Goal: Use online tool/utility: Utilize a website feature to perform a specific function

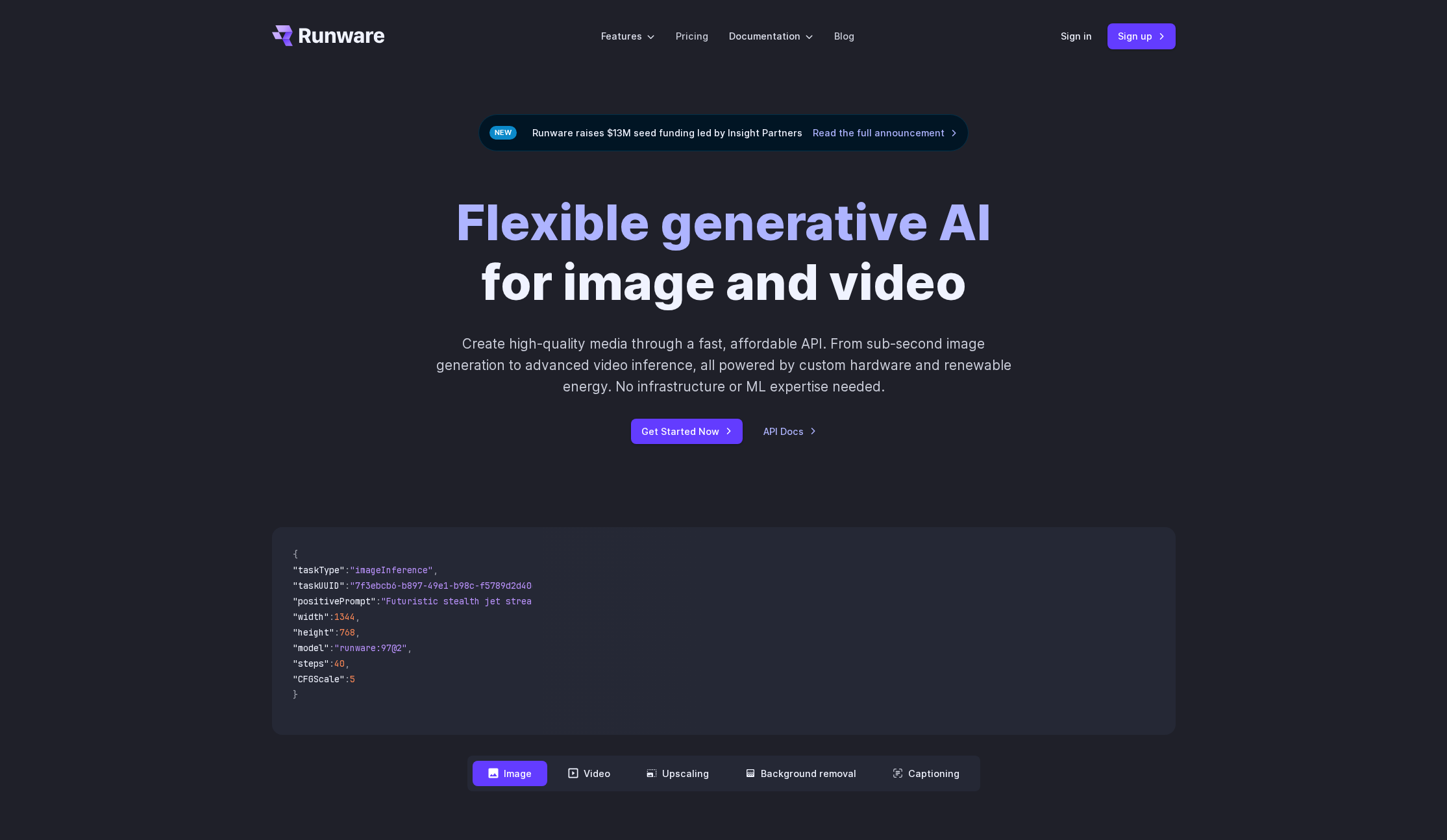
click at [1080, 25] on div "Sign in Sign up" at bounding box center [1119, 36] width 115 height 25
click at [1077, 35] on link "Sign in" at bounding box center [1077, 35] width 31 height 15
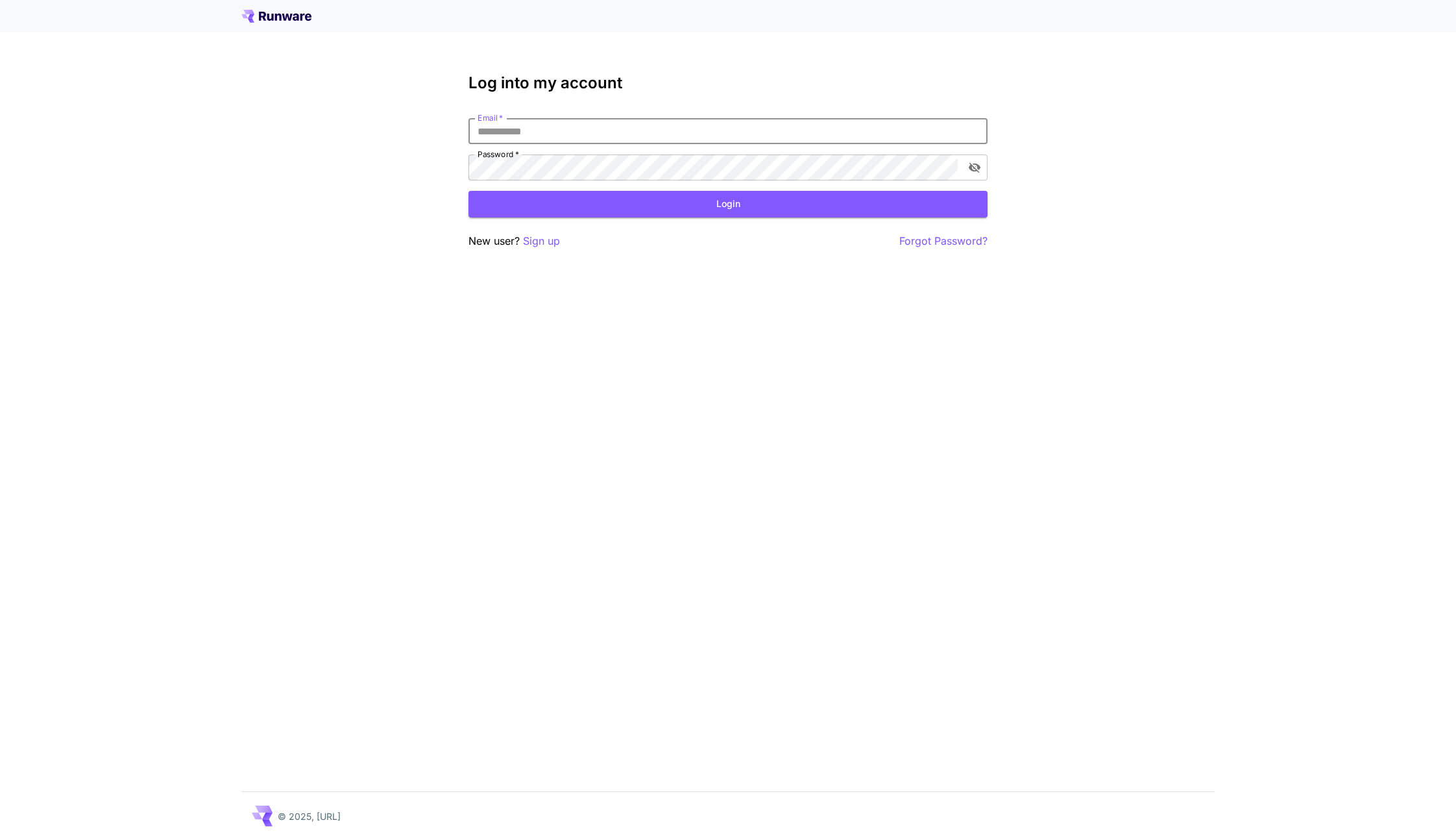
click at [0, 839] on com-1password-button at bounding box center [0, 840] width 0 height 0
type input "**********"
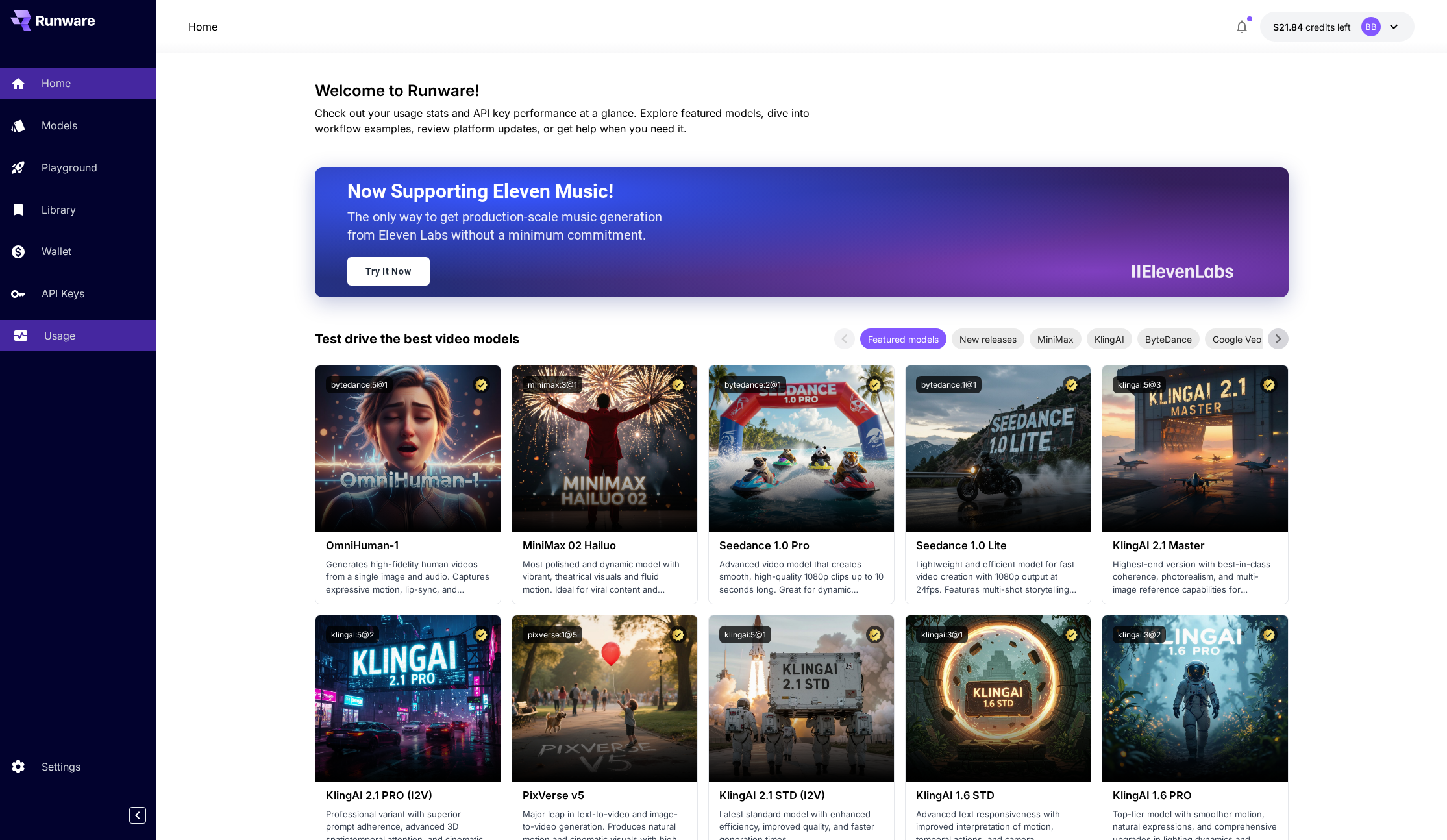
click at [66, 341] on p "Usage" at bounding box center [59, 335] width 31 height 16
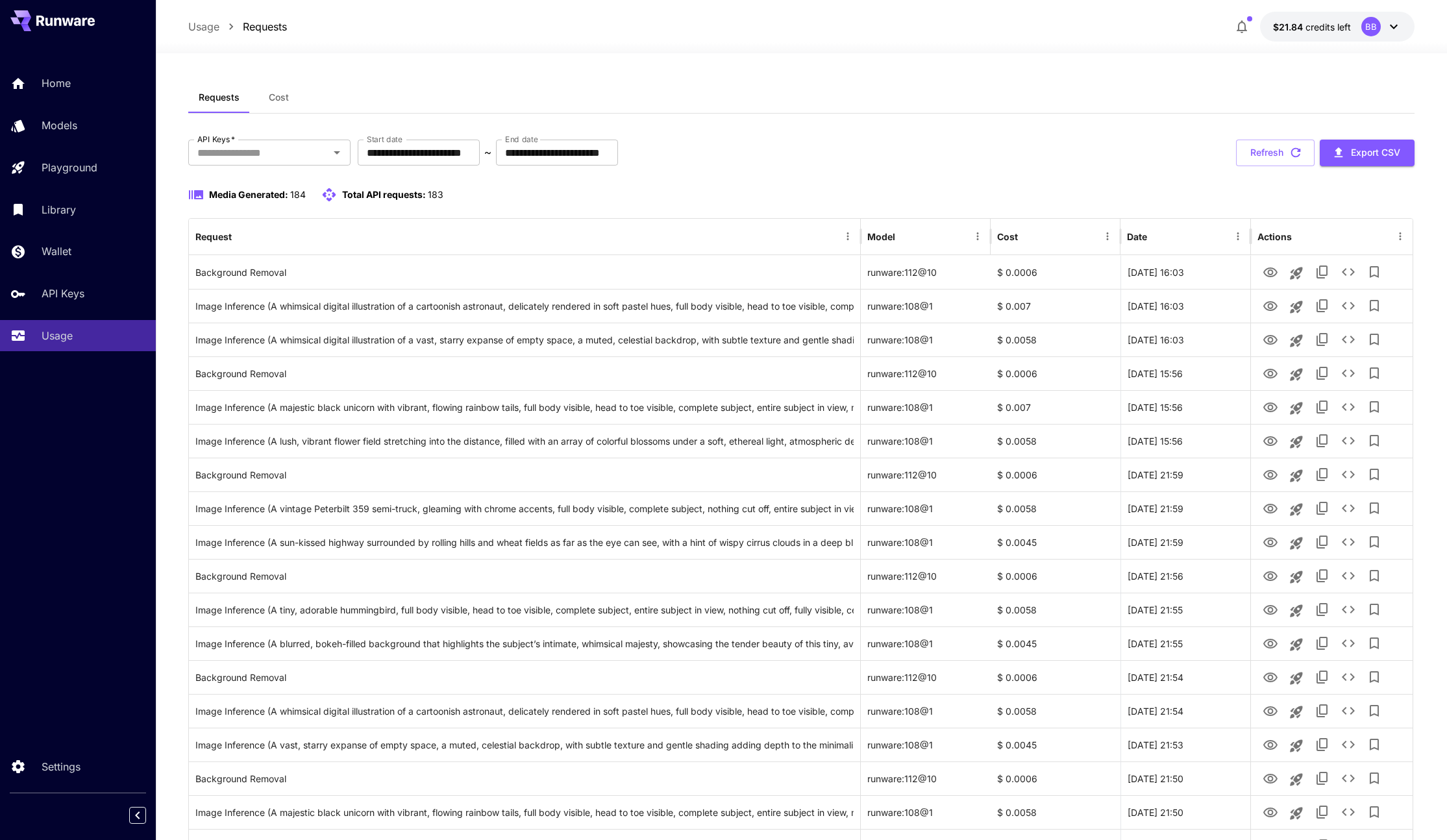
click at [908, 192] on div "Media Generated: 184 Total API requests: 183" at bounding box center [801, 195] width 1227 height 16
click at [245, 195] on span "Media Generated:" at bounding box center [248, 195] width 79 height 11
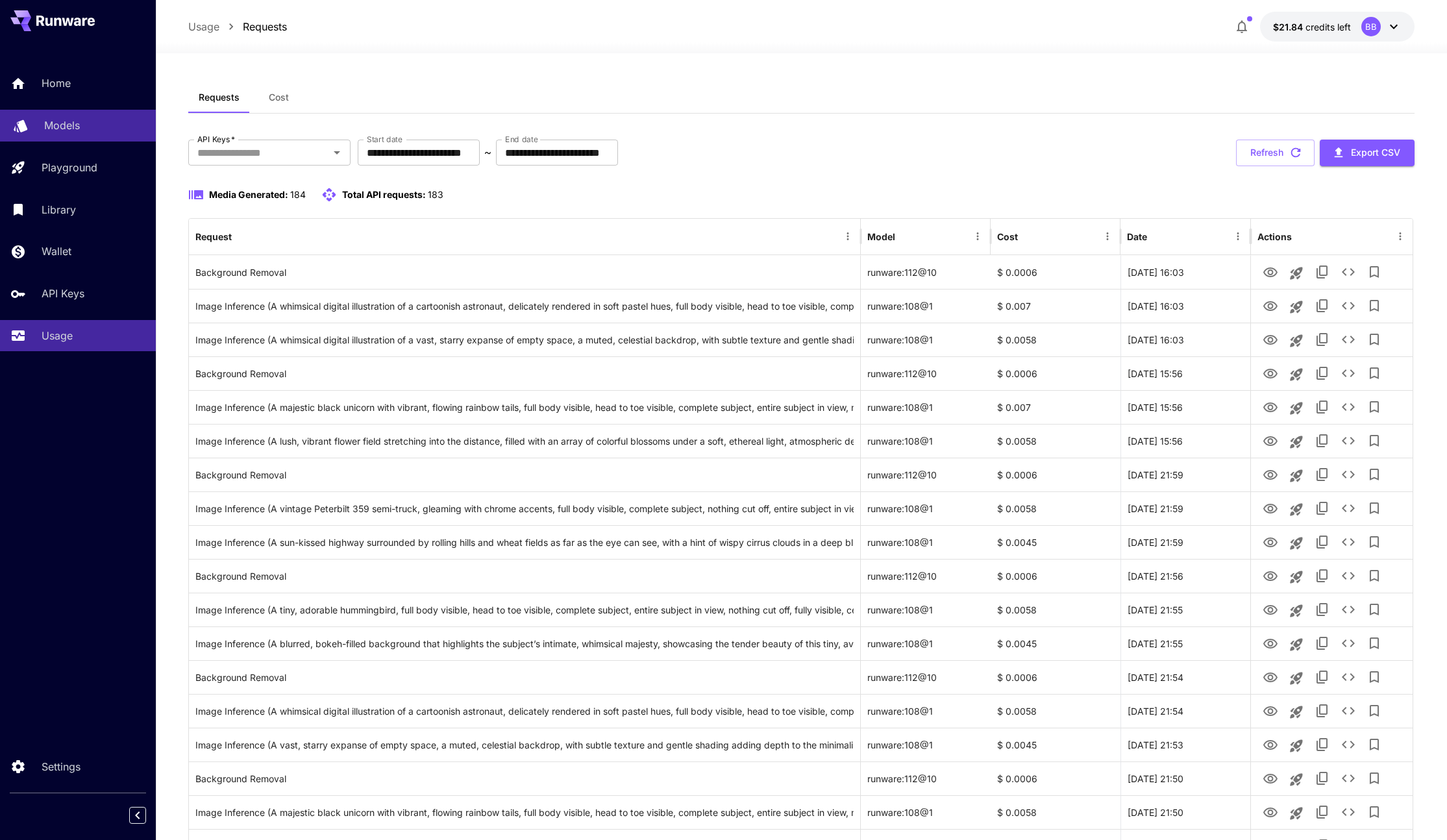
click at [79, 124] on p "Models" at bounding box center [62, 125] width 35 height 16
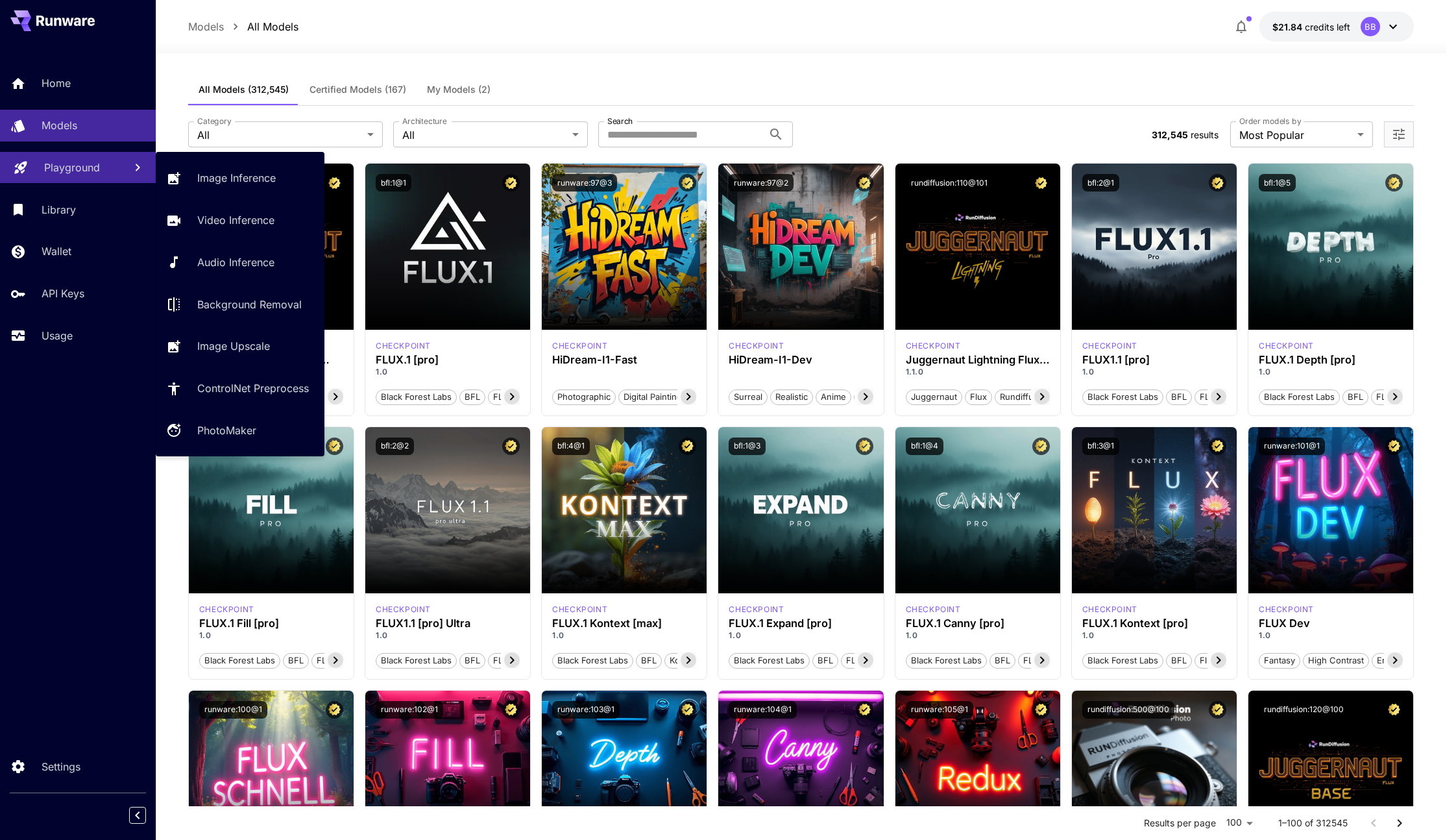
drag, startPoint x: 89, startPoint y: 164, endPoint x: 124, endPoint y: 165, distance: 35.0
click at [90, 164] on p "Playground" at bounding box center [71, 168] width 56 height 16
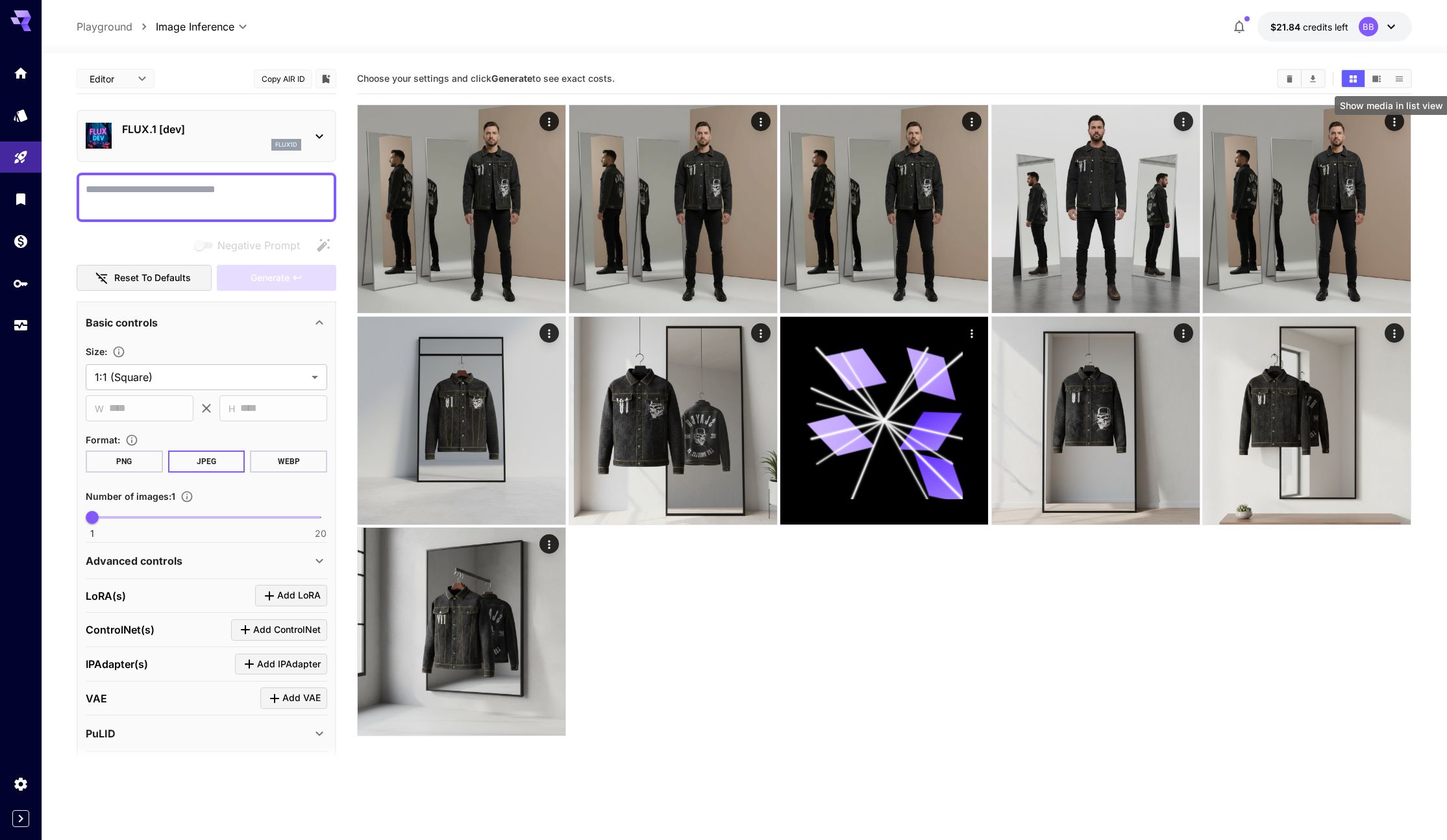
click at [1395, 79] on icon "Show media in list view" at bounding box center [1400, 79] width 10 height 10
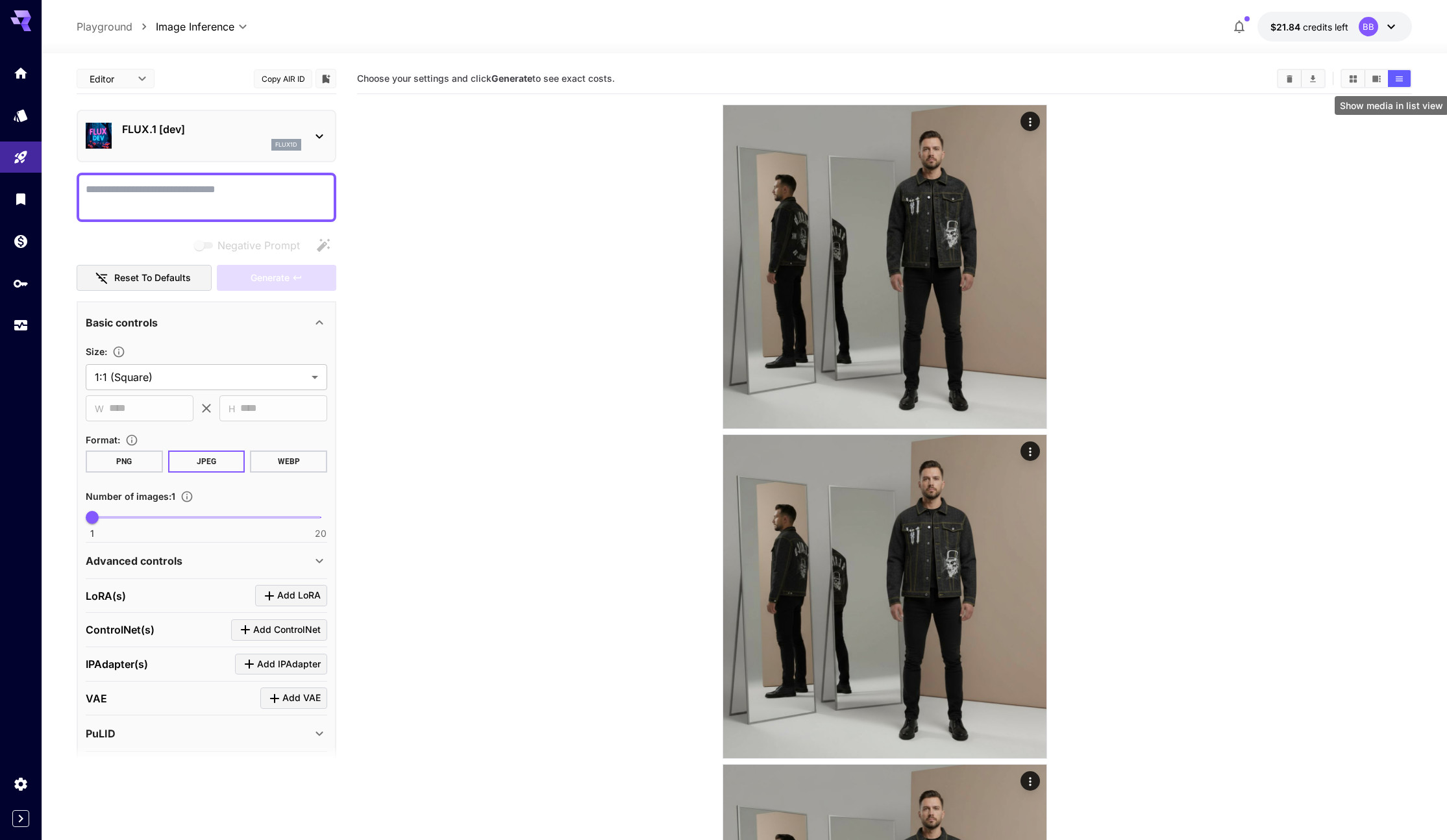
click at [1395, 79] on icon "Show media in list view" at bounding box center [1400, 79] width 10 height 10
click at [1351, 79] on icon "Show media in grid view" at bounding box center [1354, 78] width 7 height 7
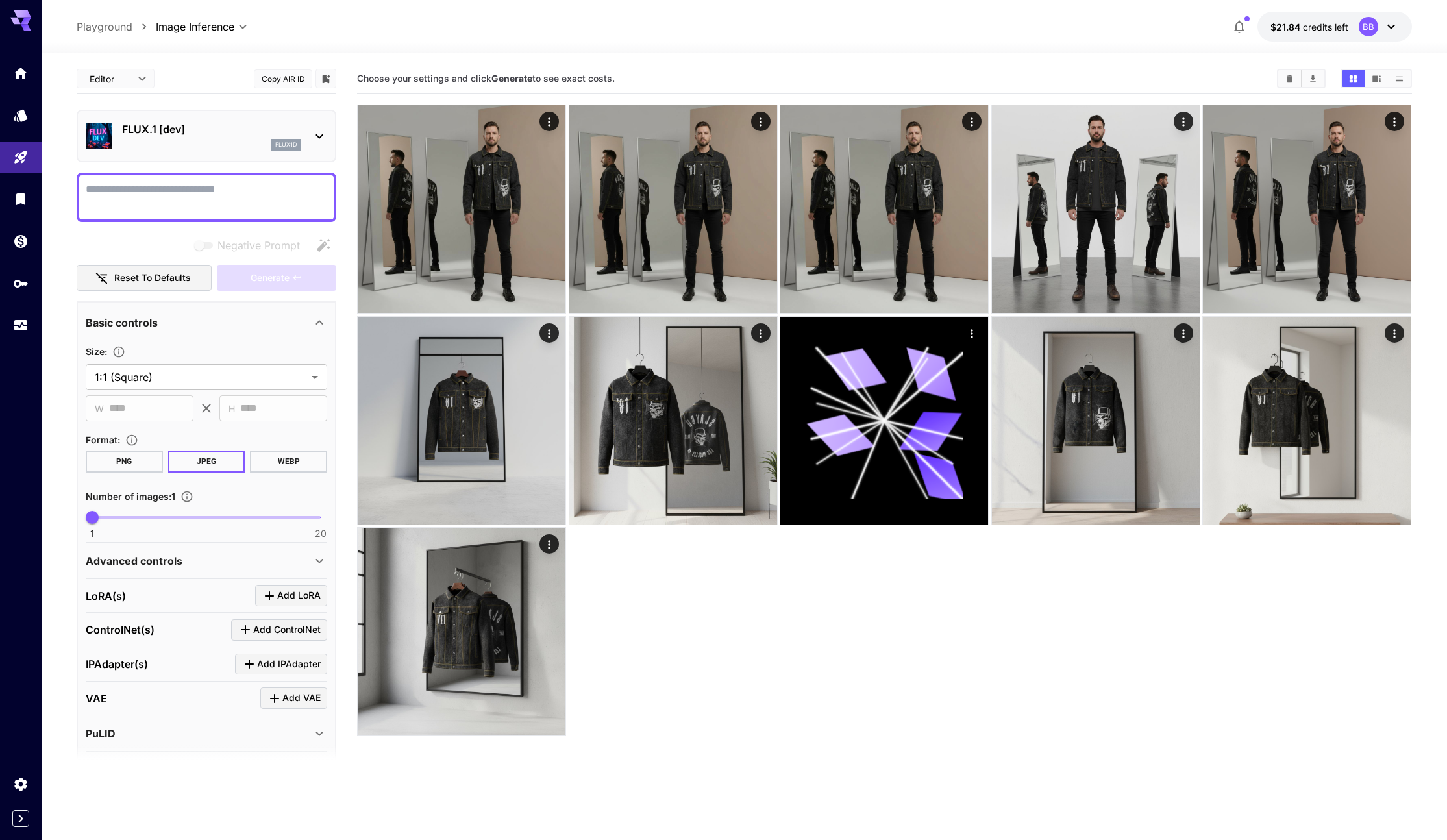
click at [1397, 31] on icon at bounding box center [1391, 27] width 16 height 16
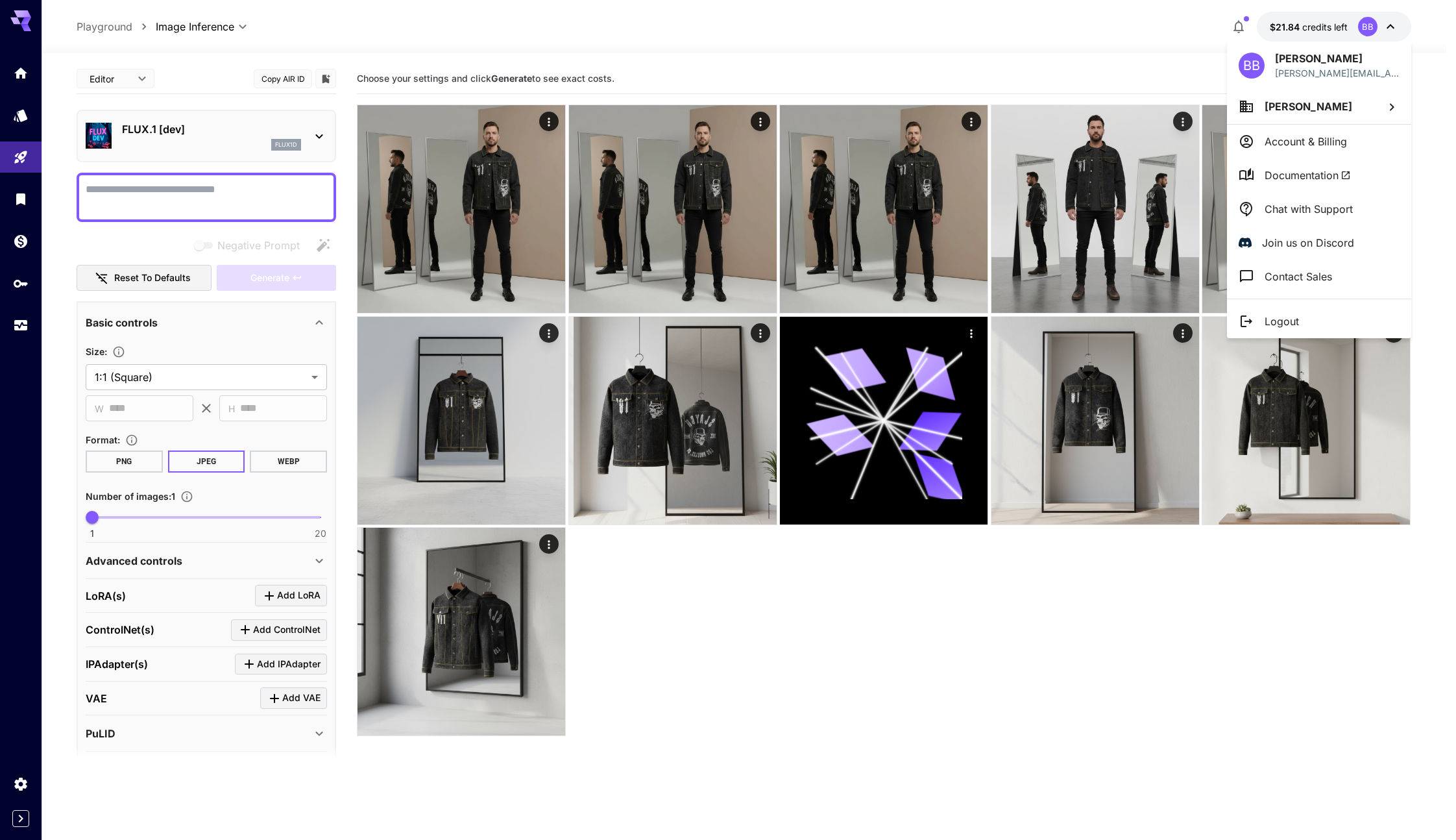
click at [948, 727] on div at bounding box center [728, 420] width 1456 height 840
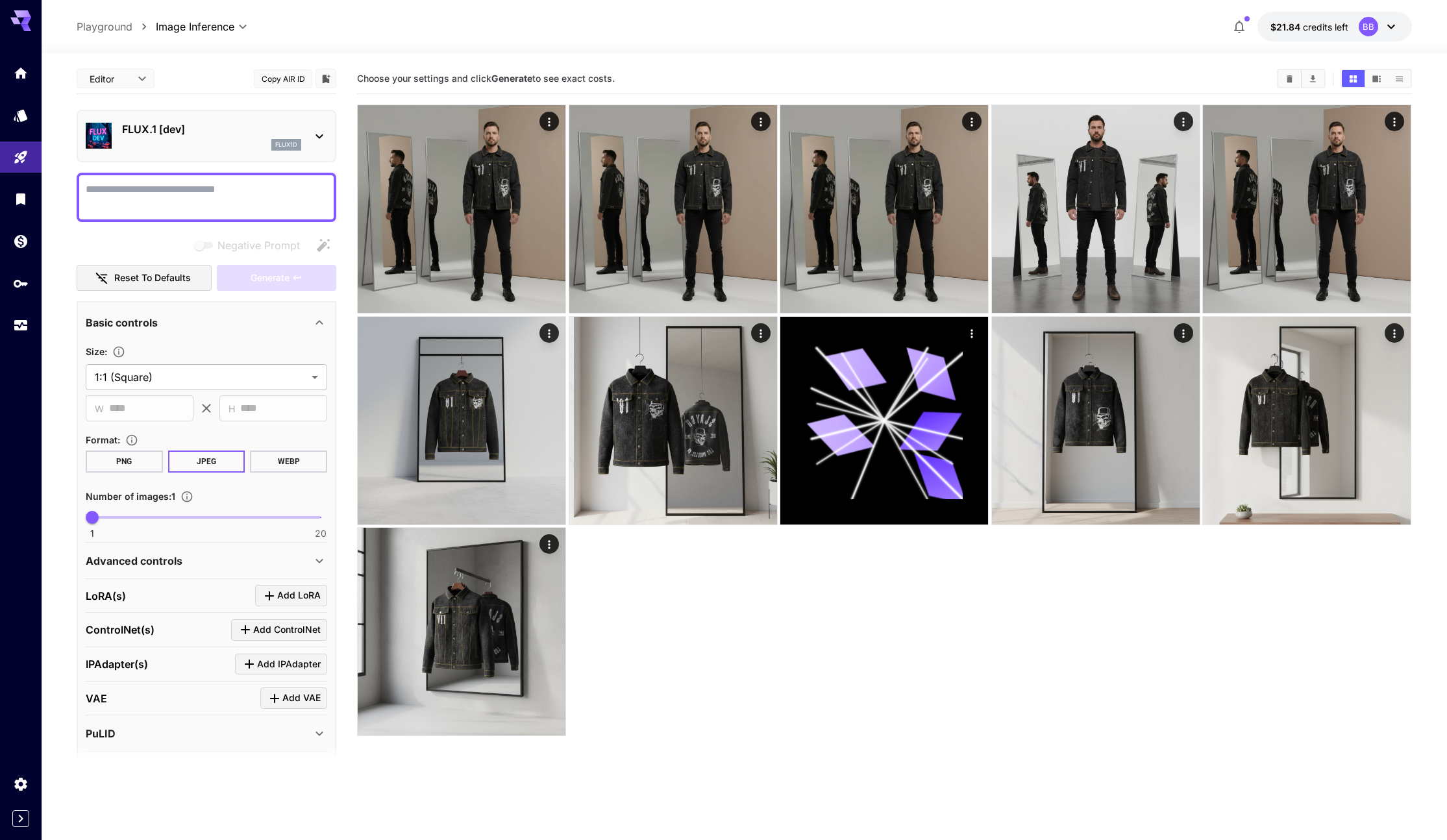
click at [235, 200] on textarea "Negative Prompt" at bounding box center [206, 197] width 241 height 31
paste textarea "**********"
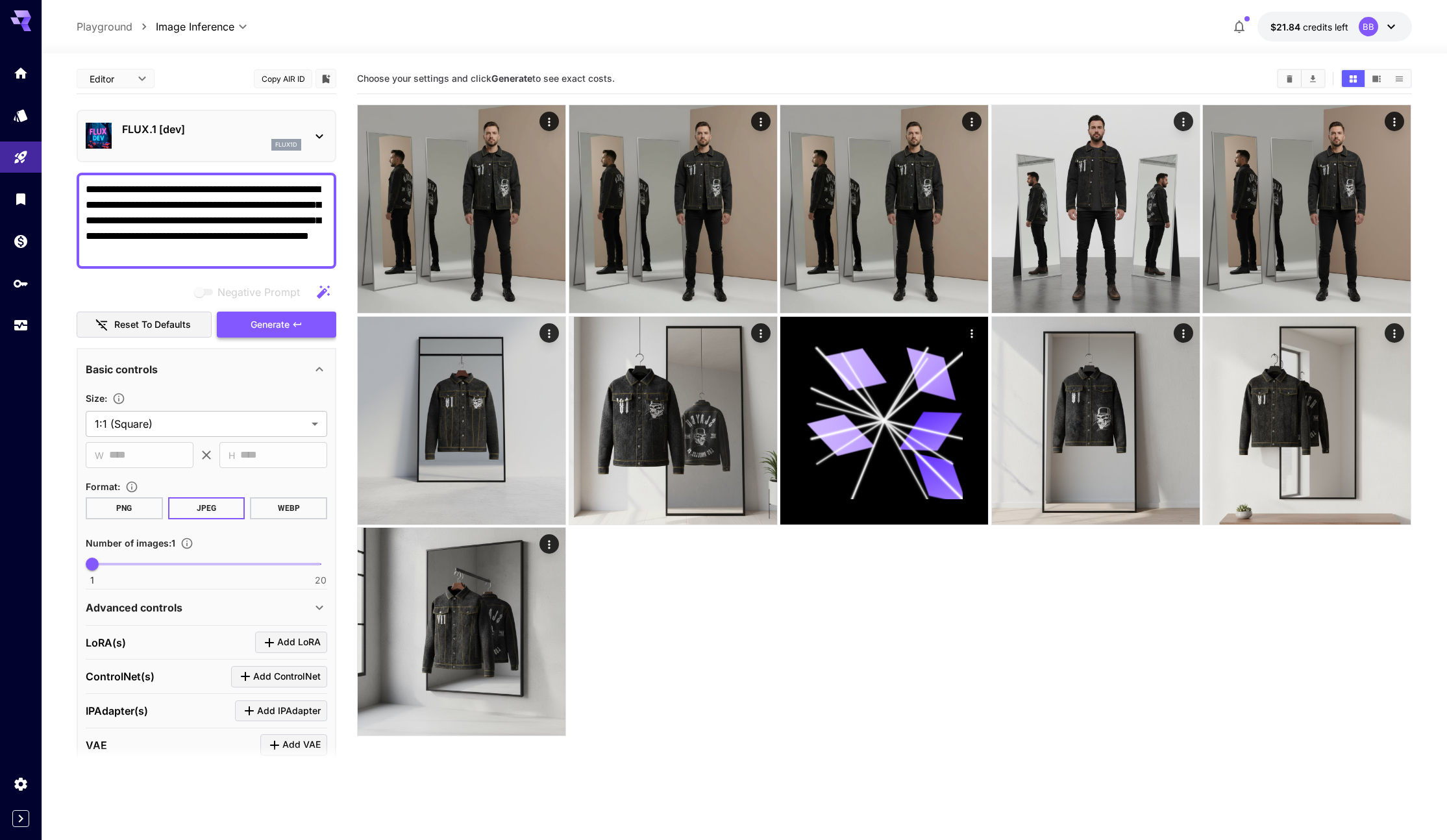
type textarea "**********"
click at [265, 333] on button "Generate" at bounding box center [276, 325] width 120 height 27
